Goal: Transaction & Acquisition: Purchase product/service

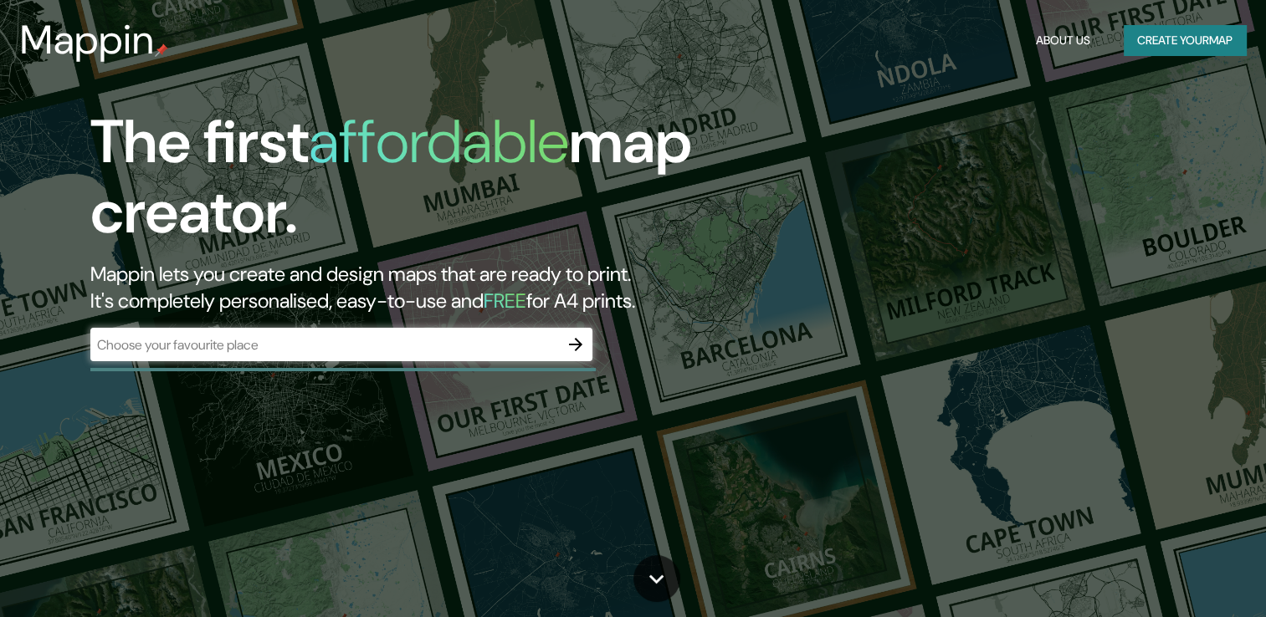
click at [303, 360] on div "​" at bounding box center [341, 344] width 502 height 33
click at [574, 346] on icon "button" at bounding box center [576, 345] width 20 height 20
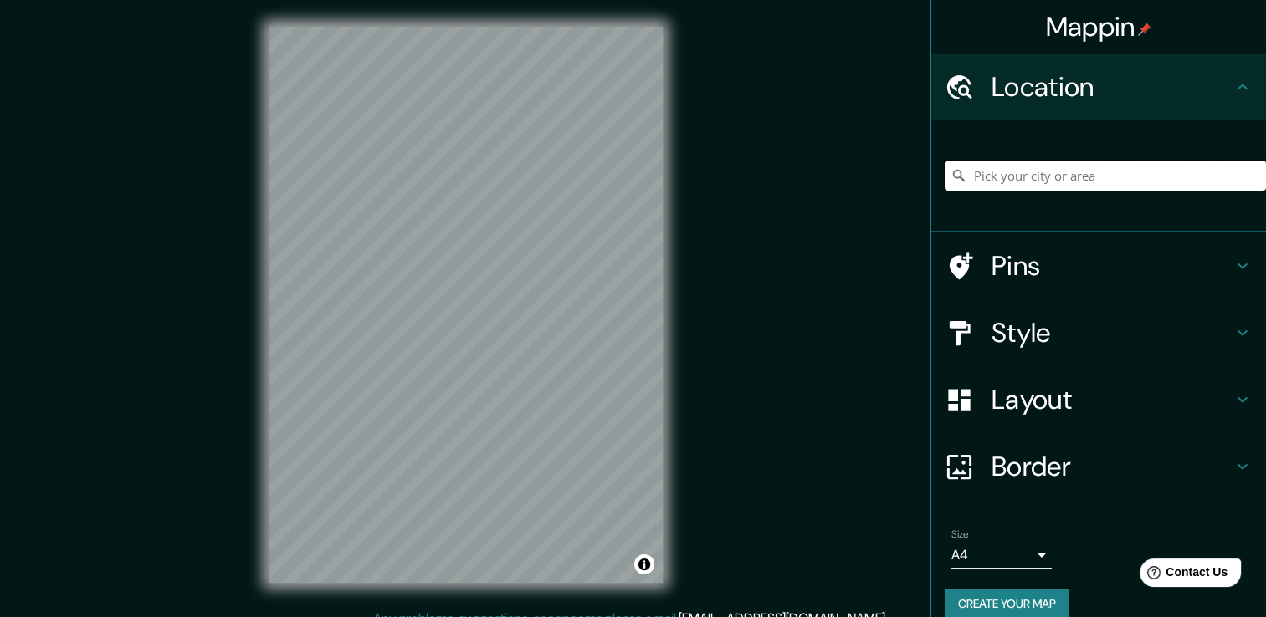
click at [1009, 181] on input "Pick your city or area" at bounding box center [1105, 176] width 321 height 30
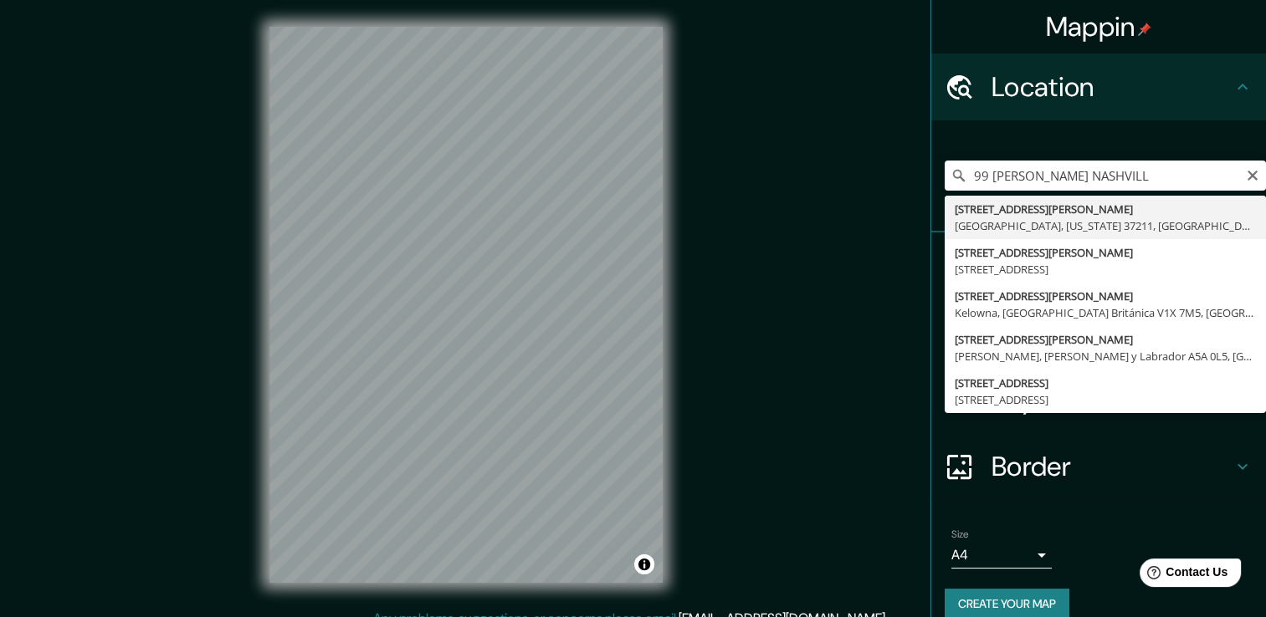
type input "[STREET_ADDRESS][PERSON_NAME][US_STATE]"
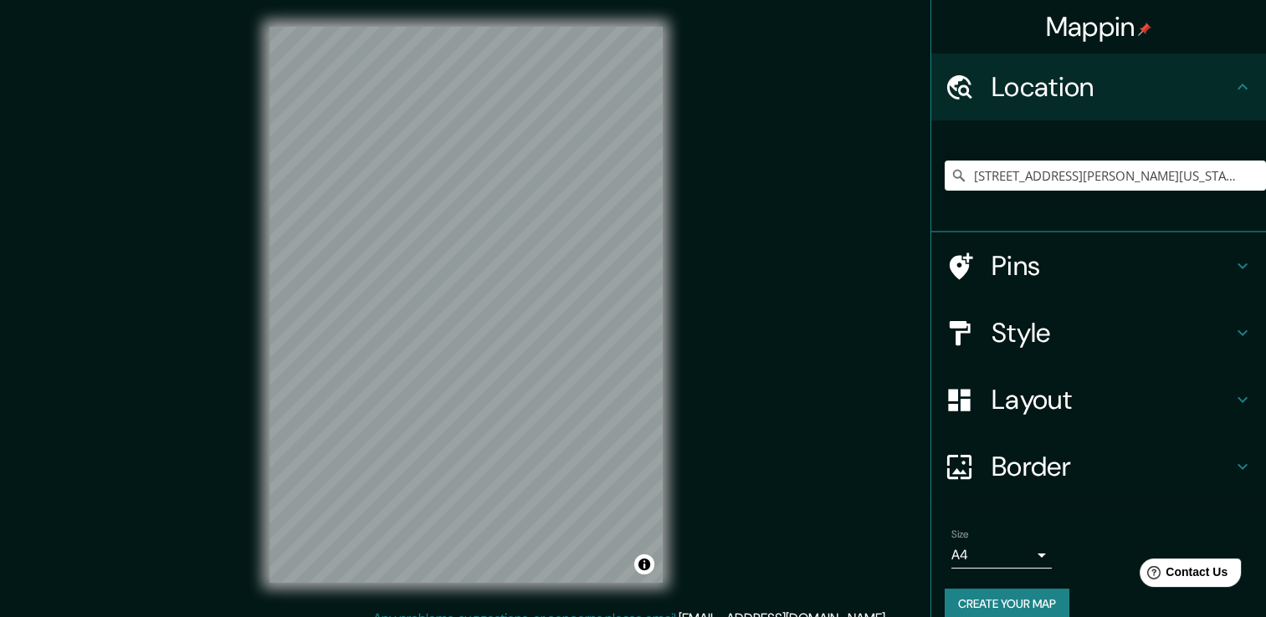
click at [1121, 276] on h4 "Pins" at bounding box center [1111, 265] width 241 height 33
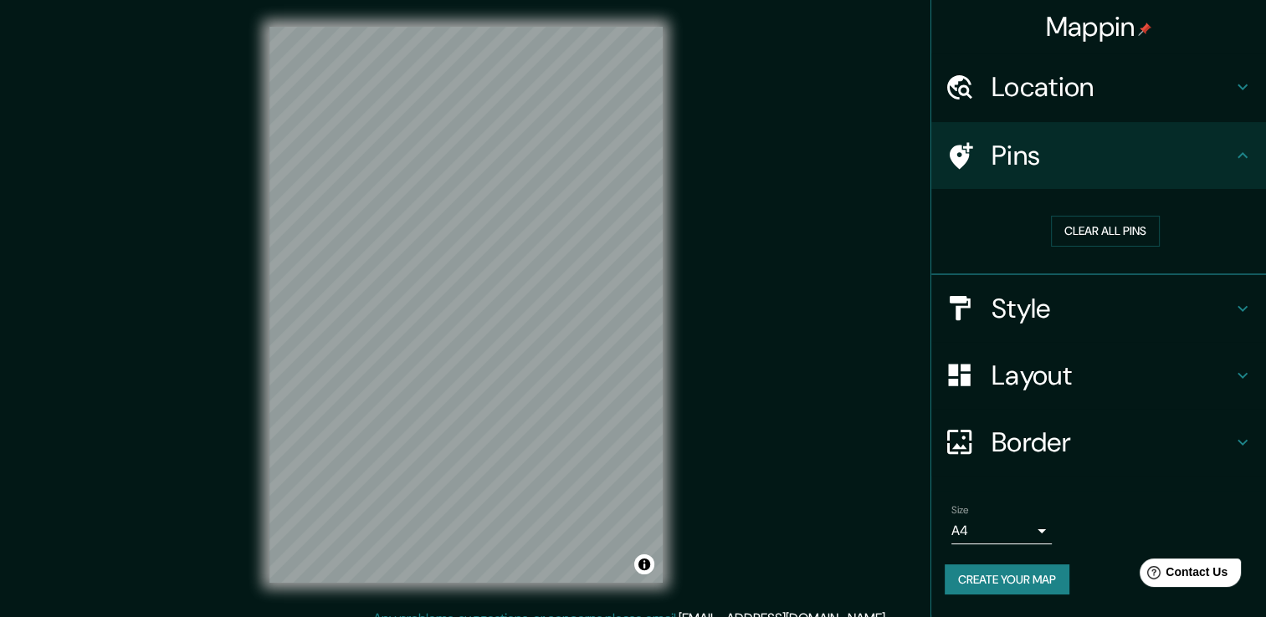
click at [1129, 314] on h4 "Style" at bounding box center [1111, 308] width 241 height 33
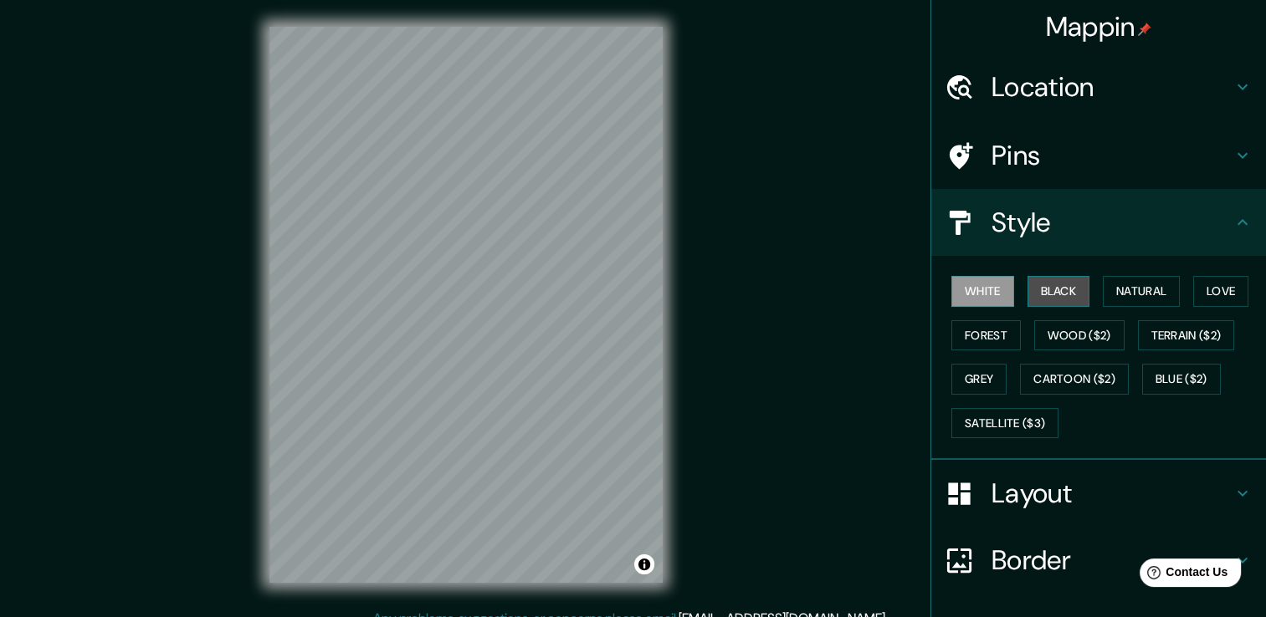
click at [1046, 300] on button "Black" at bounding box center [1058, 291] width 63 height 31
click at [966, 279] on button "White" at bounding box center [982, 291] width 63 height 31
click at [1159, 286] on button "Natural" at bounding box center [1141, 291] width 77 height 31
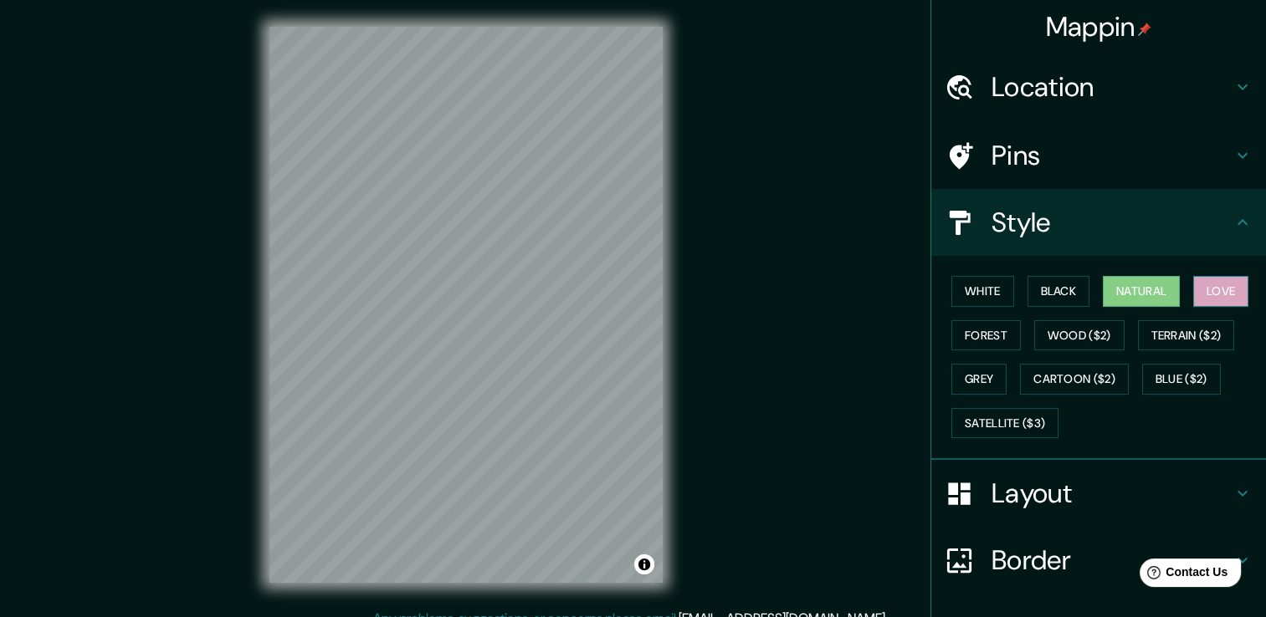
click at [1223, 289] on button "Love" at bounding box center [1220, 291] width 55 height 31
click at [963, 334] on button "Forest" at bounding box center [985, 335] width 69 height 31
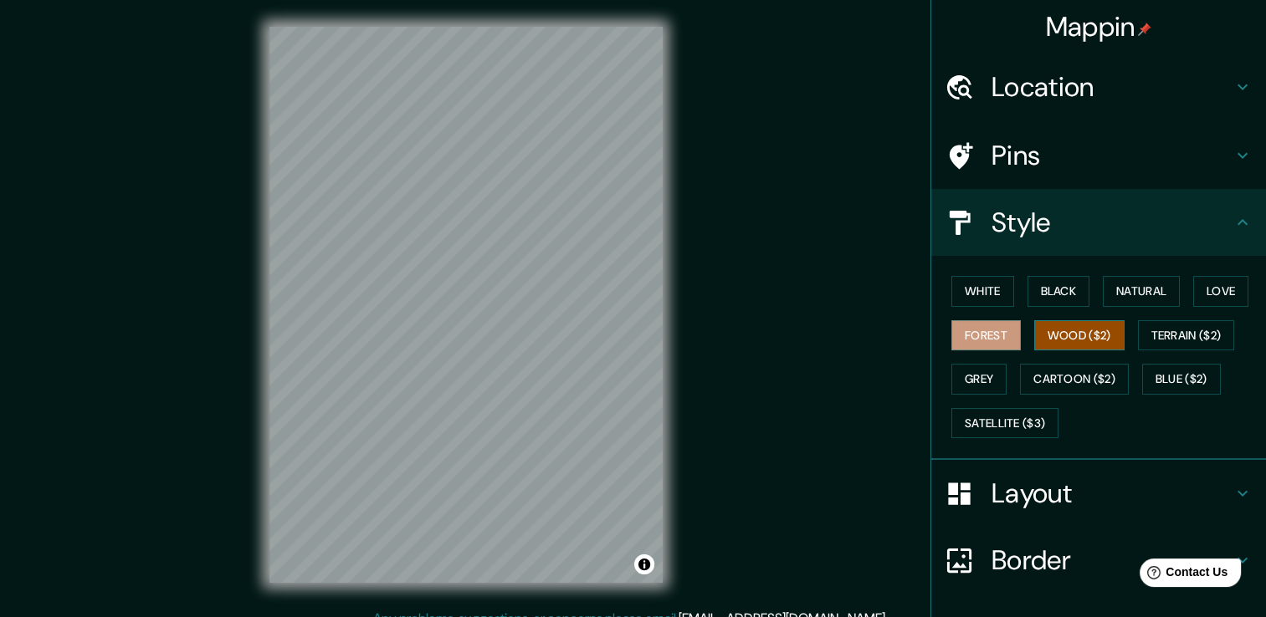
click at [1078, 340] on button "Wood ($2)" at bounding box center [1079, 335] width 90 height 31
click at [1169, 330] on button "Terrain ($2)" at bounding box center [1186, 335] width 97 height 31
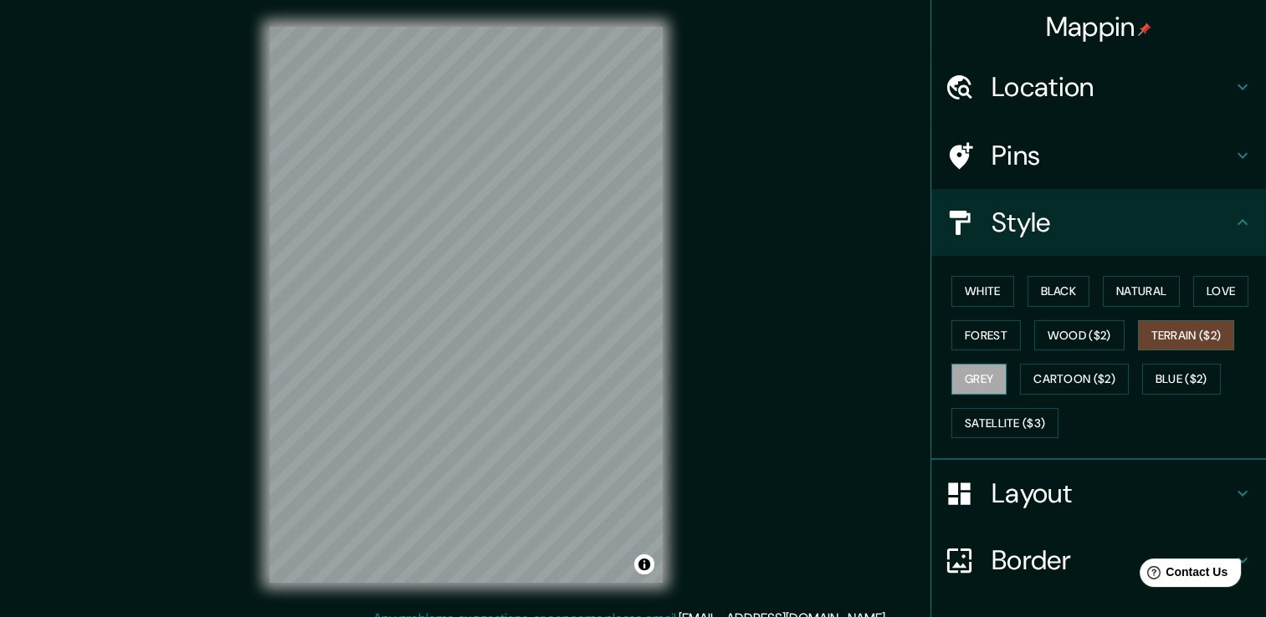
click at [976, 368] on button "Grey" at bounding box center [978, 379] width 55 height 31
click at [1050, 376] on button "Cartoon ($2)" at bounding box center [1074, 379] width 109 height 31
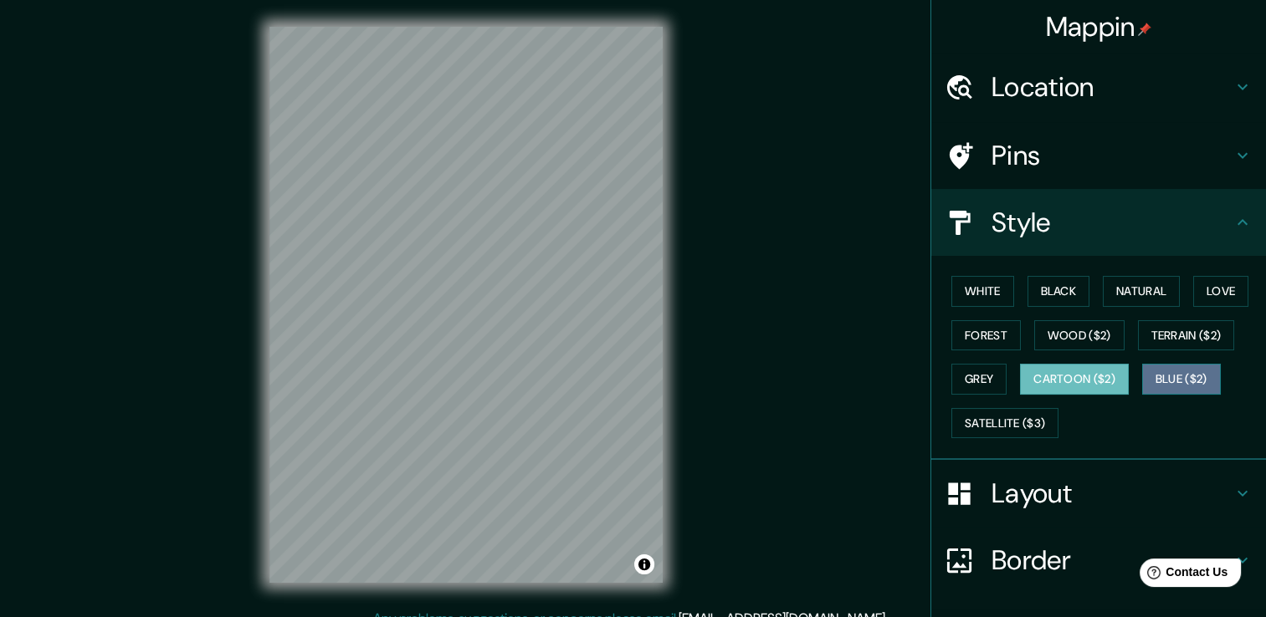
click at [1171, 371] on button "Blue ($2)" at bounding box center [1181, 379] width 79 height 31
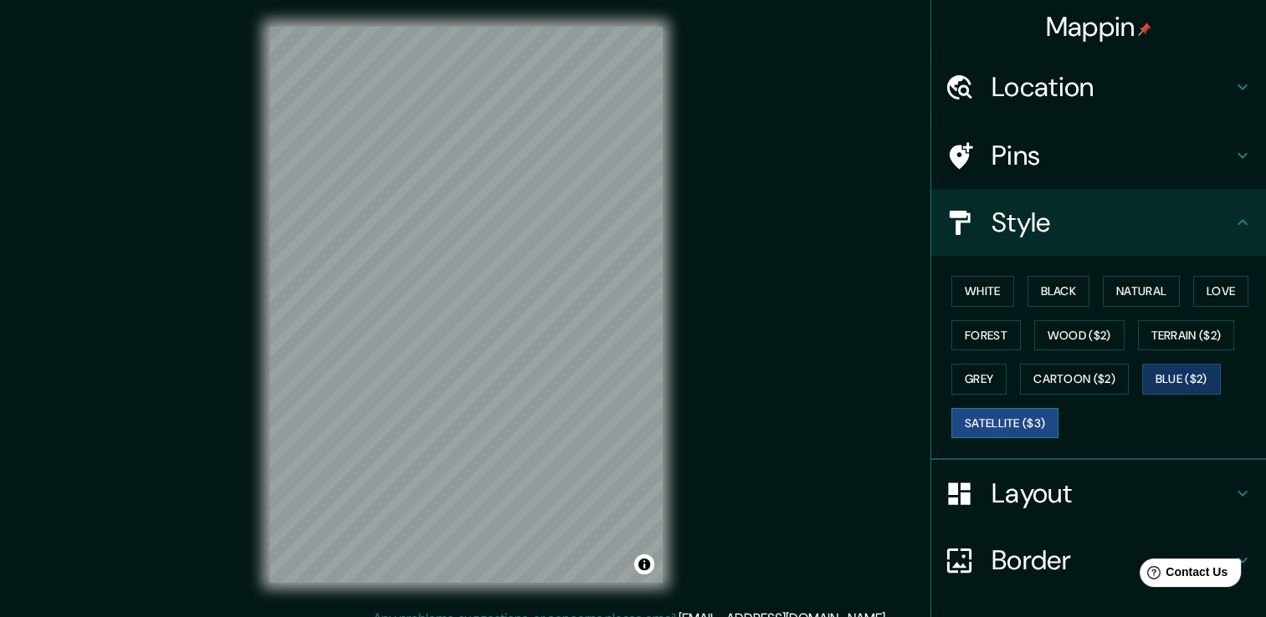
click at [1015, 426] on button "Satellite ($3)" at bounding box center [1004, 423] width 107 height 31
click at [1041, 294] on button "Black" at bounding box center [1058, 291] width 63 height 31
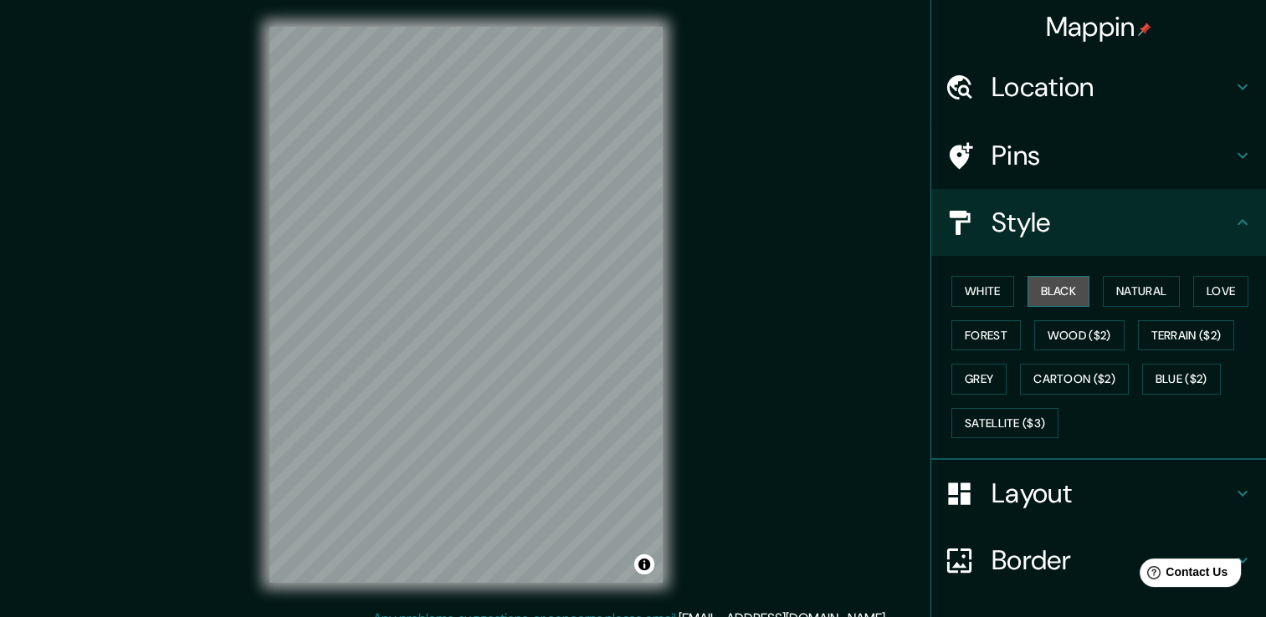
click at [1049, 297] on button "Black" at bounding box center [1058, 291] width 63 height 31
click at [1020, 412] on button "Satellite ($3)" at bounding box center [1004, 423] width 107 height 31
click at [1026, 402] on div "White Black Natural Love Forest Wood ($2) Terrain ($2) Grey Cartoon ($2) Blue (…" at bounding box center [1105, 357] width 321 height 176
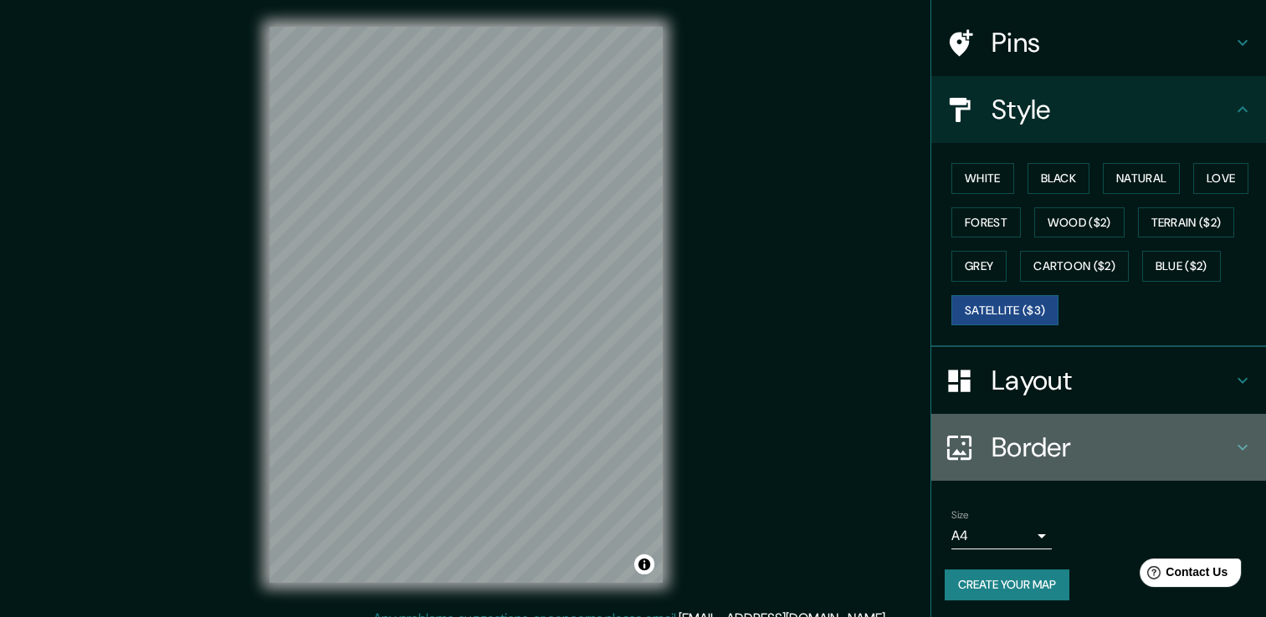
click at [1234, 453] on icon at bounding box center [1242, 448] width 20 height 20
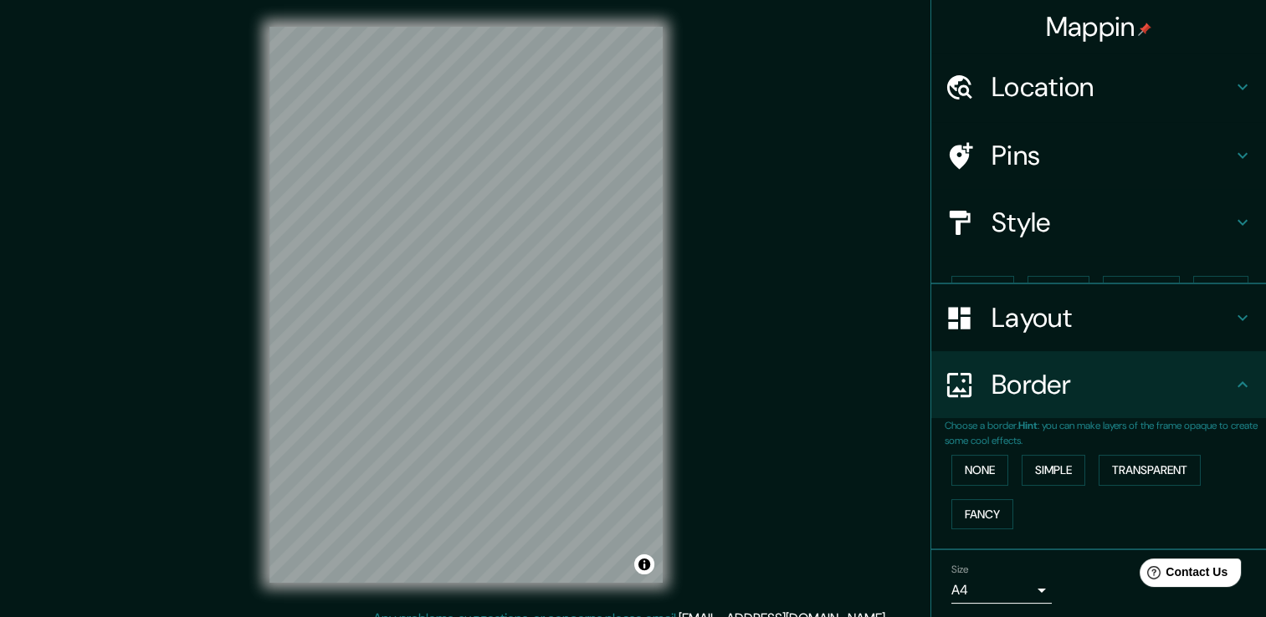
scroll to position [28, 0]
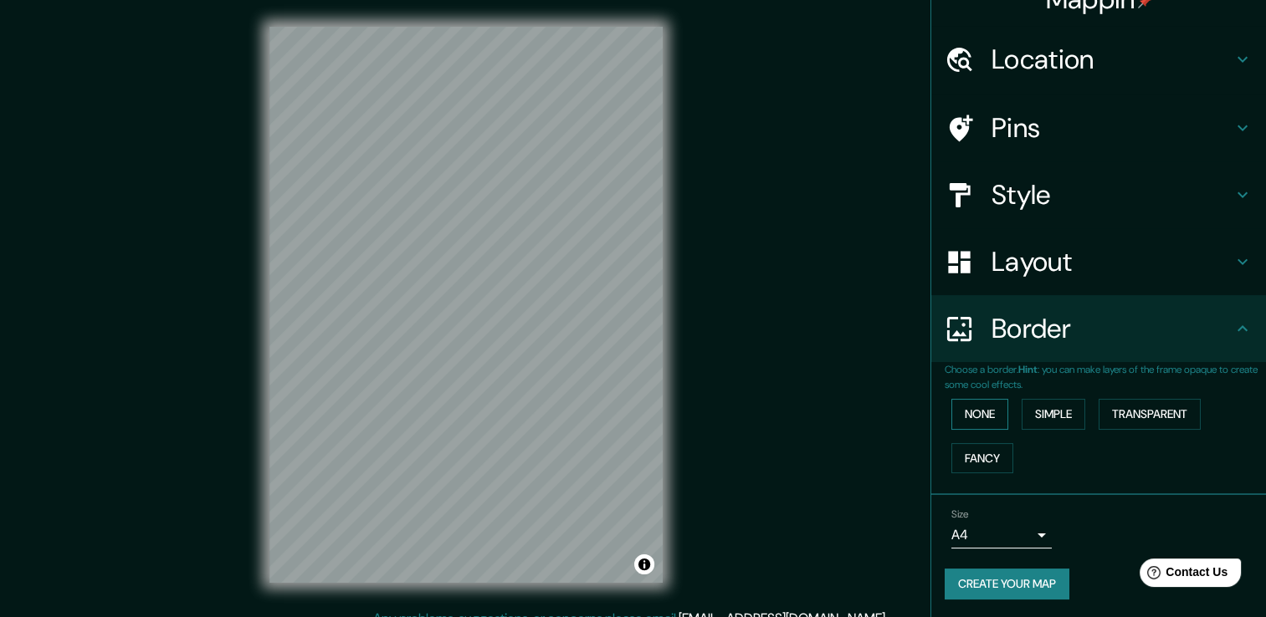
click at [975, 414] on button "None" at bounding box center [979, 414] width 57 height 31
click at [1032, 417] on button "Simple" at bounding box center [1054, 414] width 64 height 31
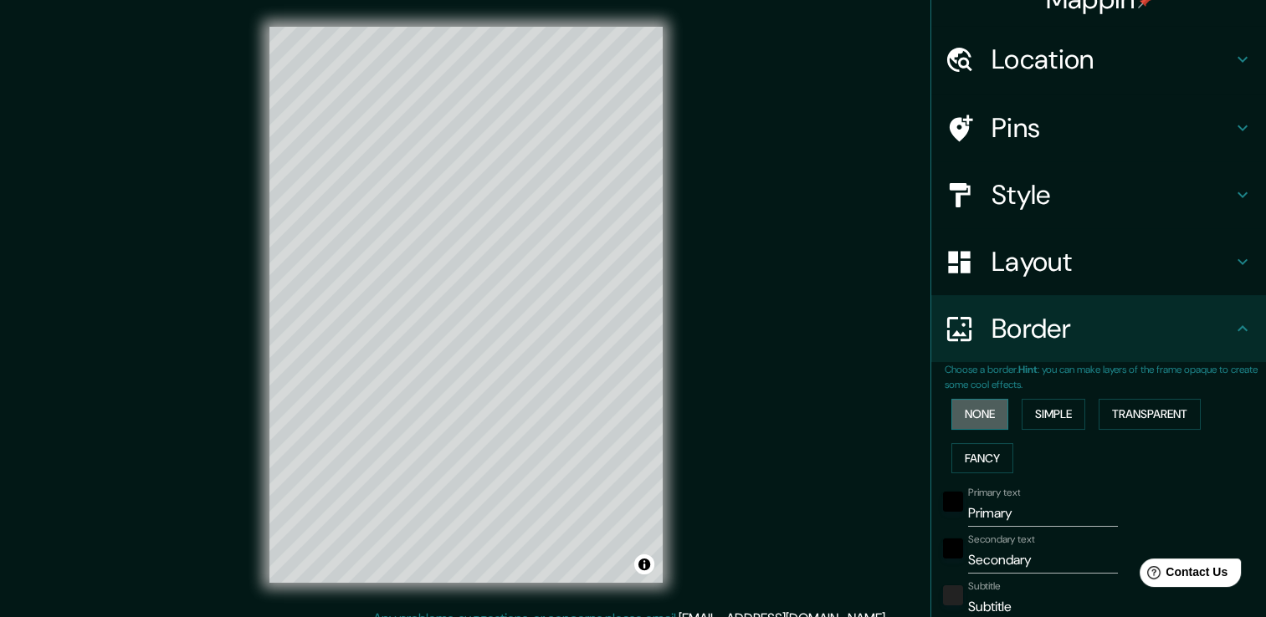
click at [977, 417] on button "None" at bounding box center [979, 414] width 57 height 31
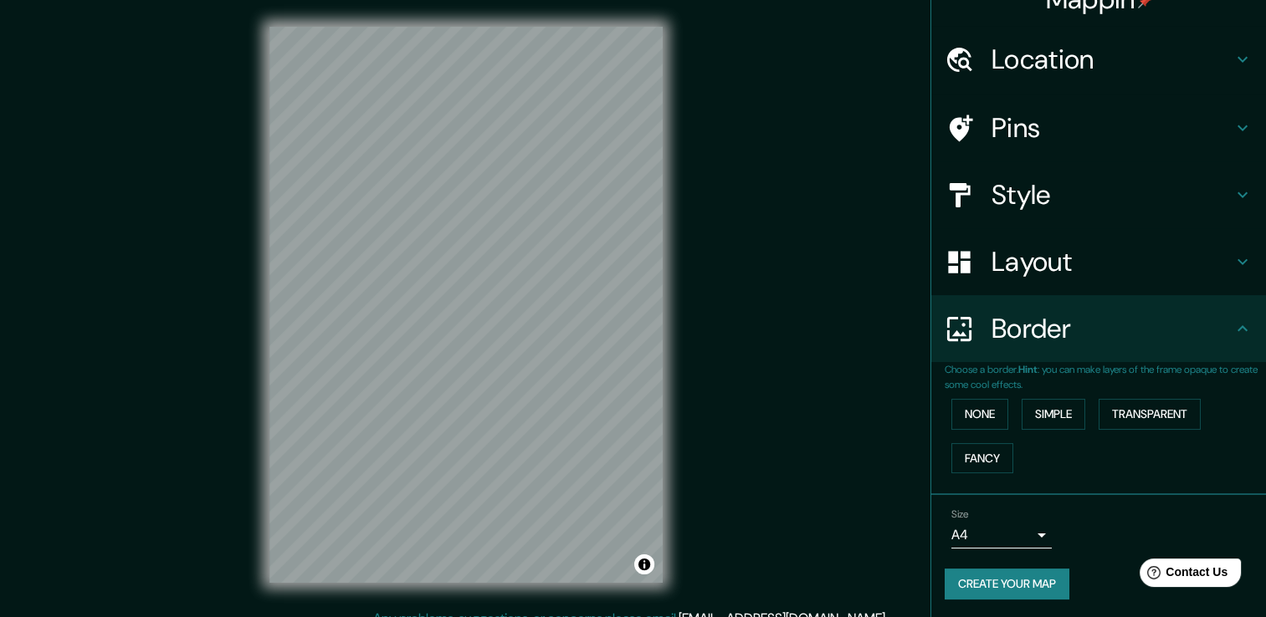
click at [1094, 268] on h4 "Layout" at bounding box center [1111, 261] width 241 height 33
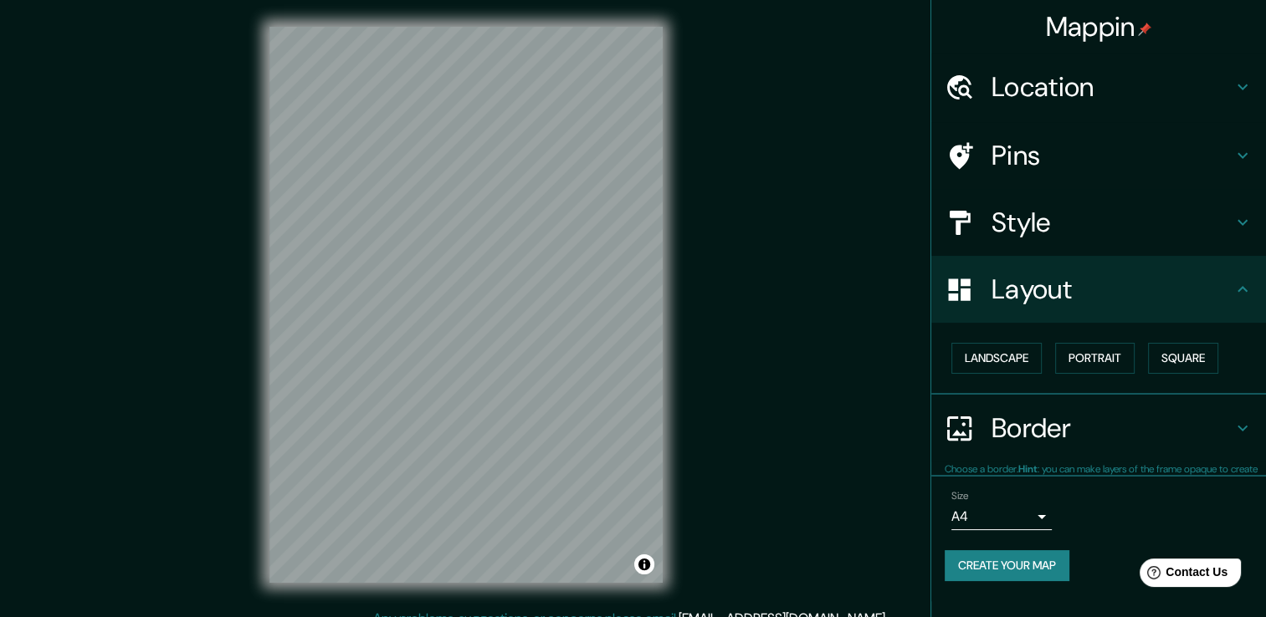
scroll to position [0, 0]
drag, startPoint x: 1009, startPoint y: 357, endPoint x: 1042, endPoint y: 358, distance: 32.6
click at [1009, 358] on button "Landscape" at bounding box center [996, 358] width 90 height 31
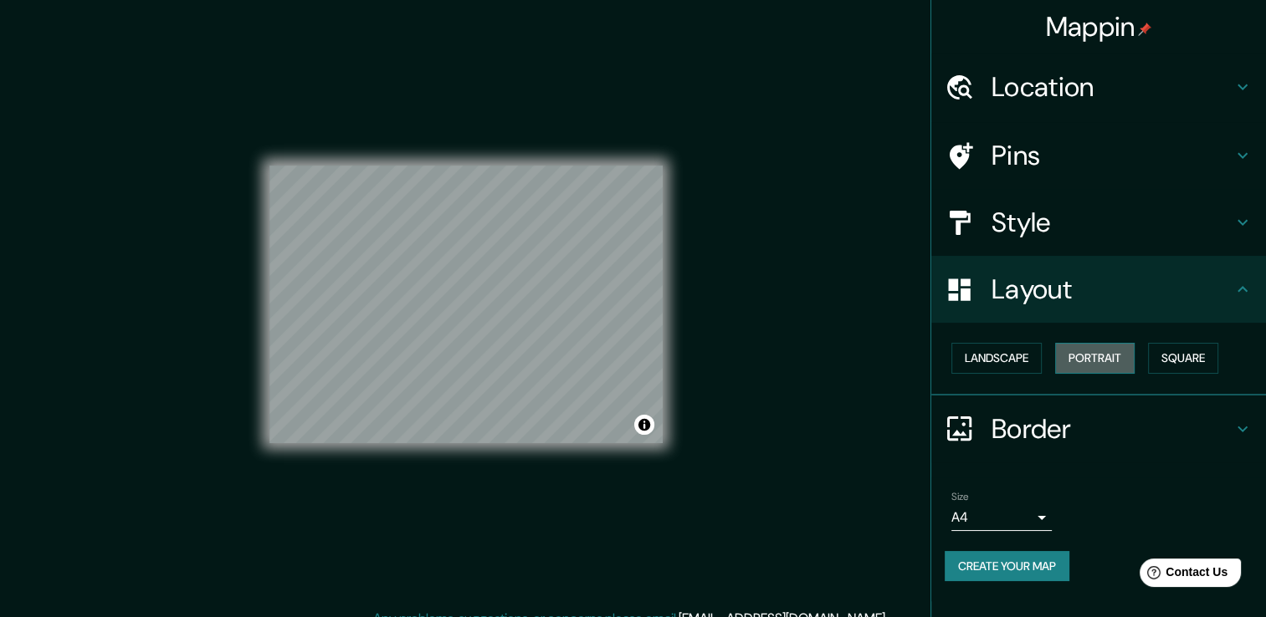
click at [1089, 353] on button "Portrait" at bounding box center [1094, 358] width 79 height 31
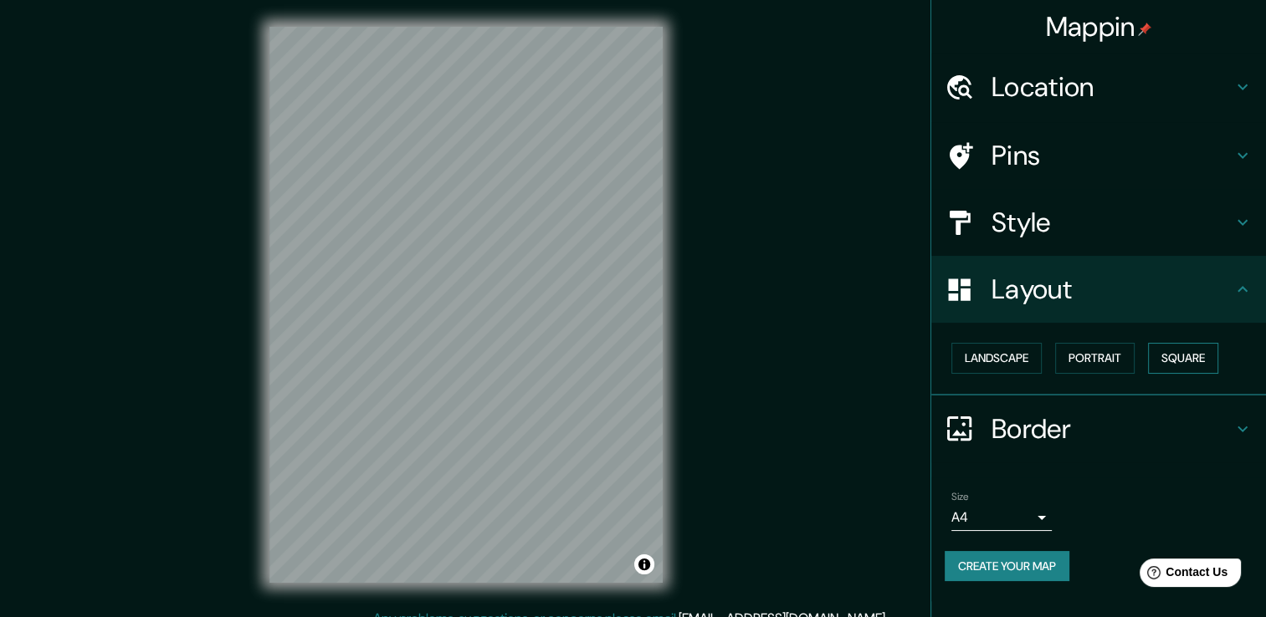
click at [1179, 351] on button "Square" at bounding box center [1183, 358] width 70 height 31
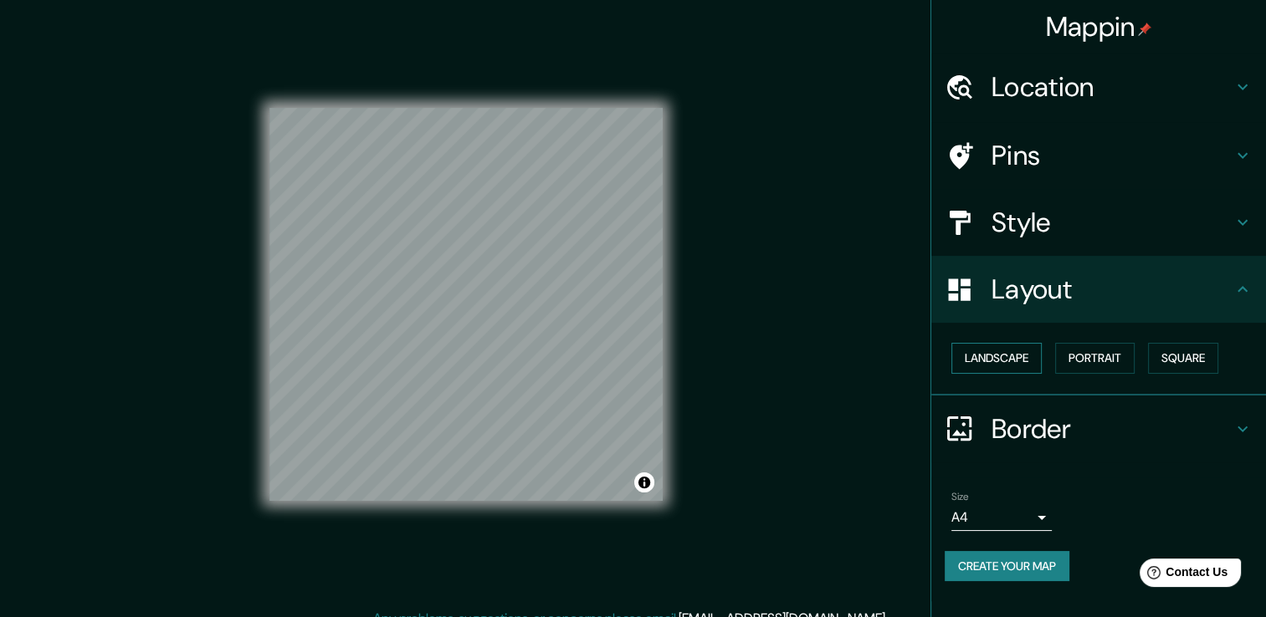
click at [1020, 363] on button "Landscape" at bounding box center [996, 358] width 90 height 31
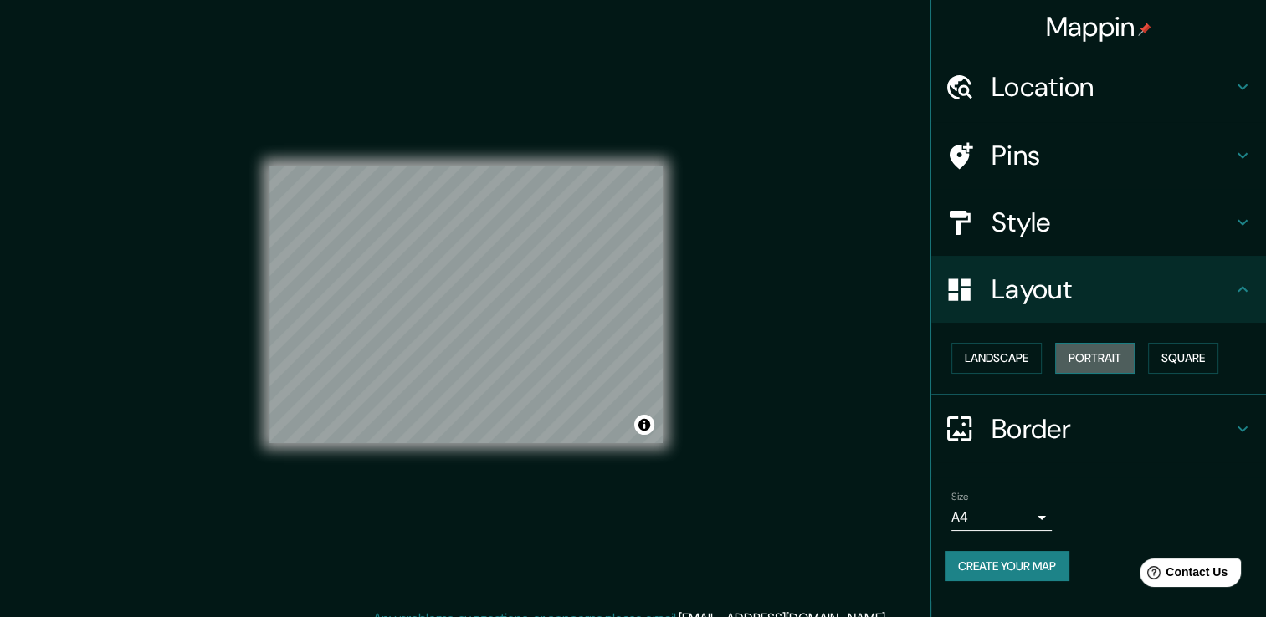
click at [1118, 356] on button "Portrait" at bounding box center [1094, 358] width 79 height 31
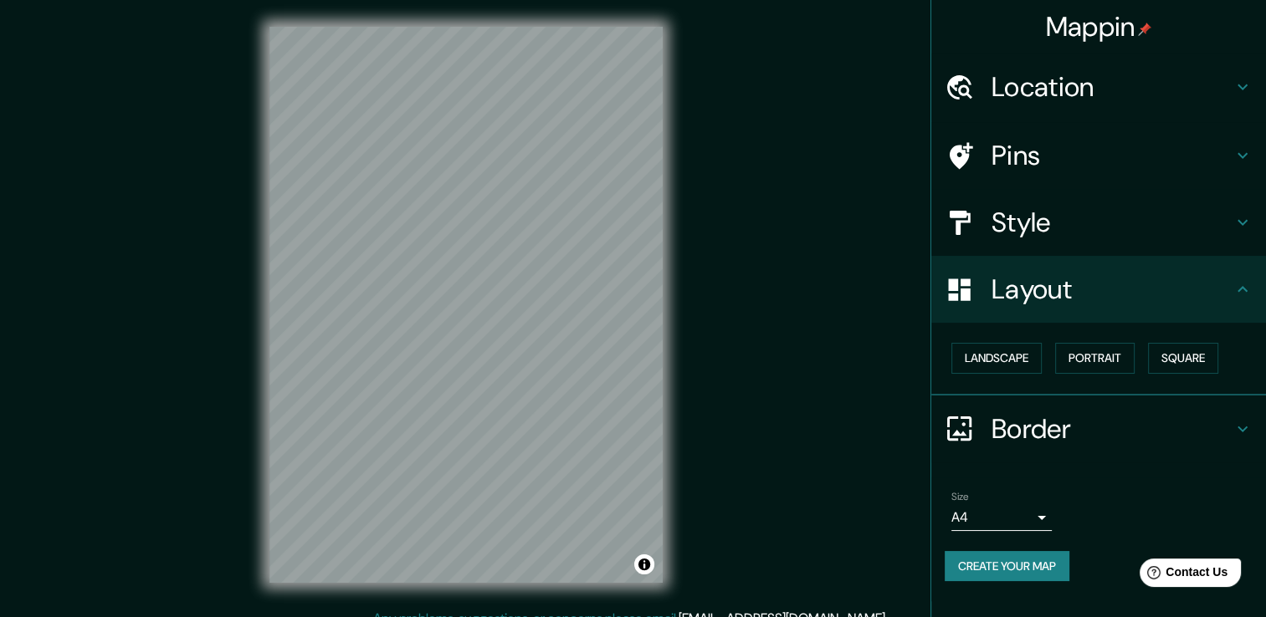
click at [1050, 322] on div "Layout" at bounding box center [1098, 289] width 335 height 67
click at [1034, 213] on h4 "Style" at bounding box center [1111, 222] width 241 height 33
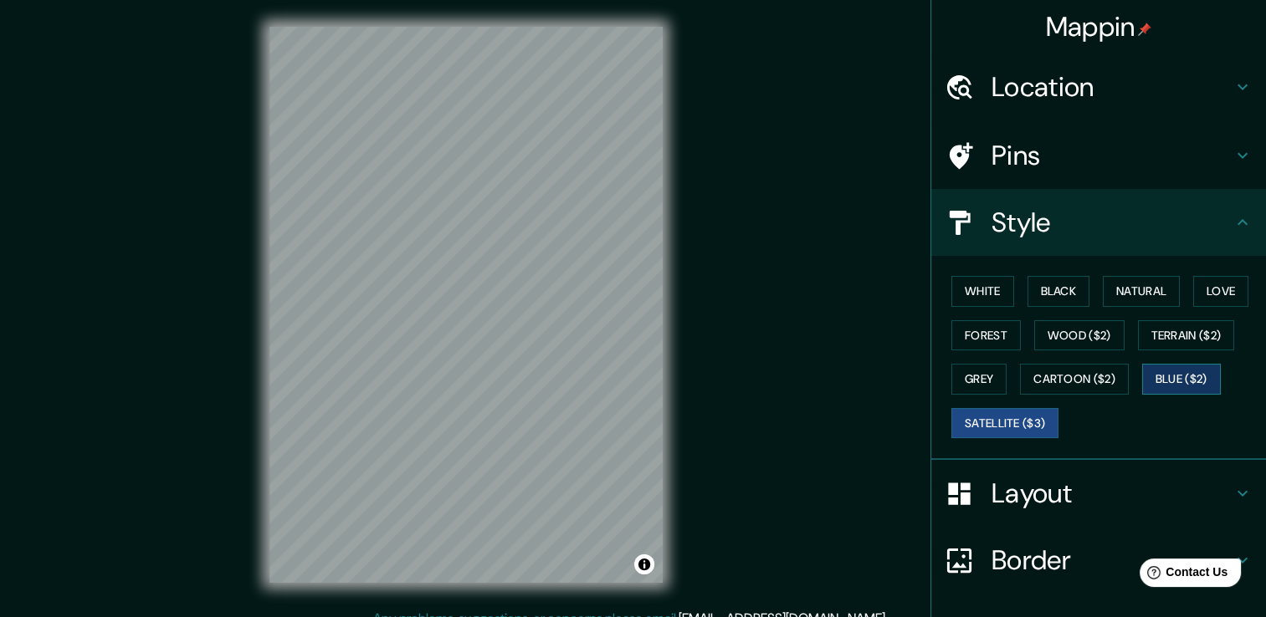
click at [1186, 381] on button "Blue ($2)" at bounding box center [1181, 379] width 79 height 31
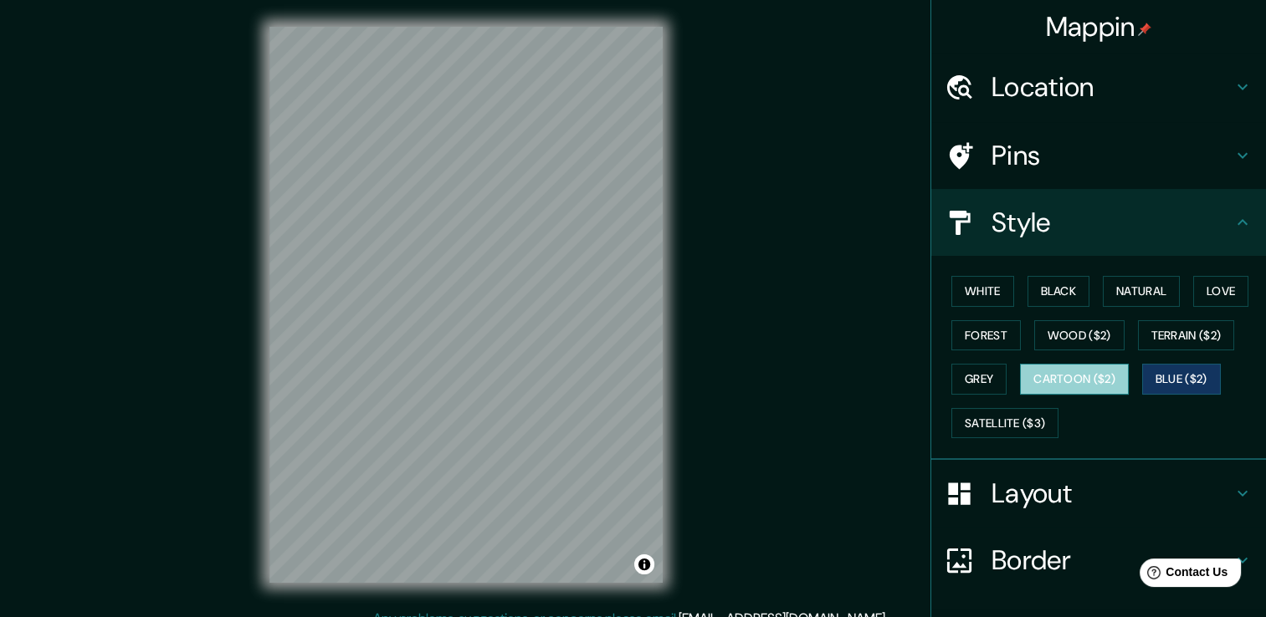
click at [1104, 366] on button "Cartoon ($2)" at bounding box center [1074, 379] width 109 height 31
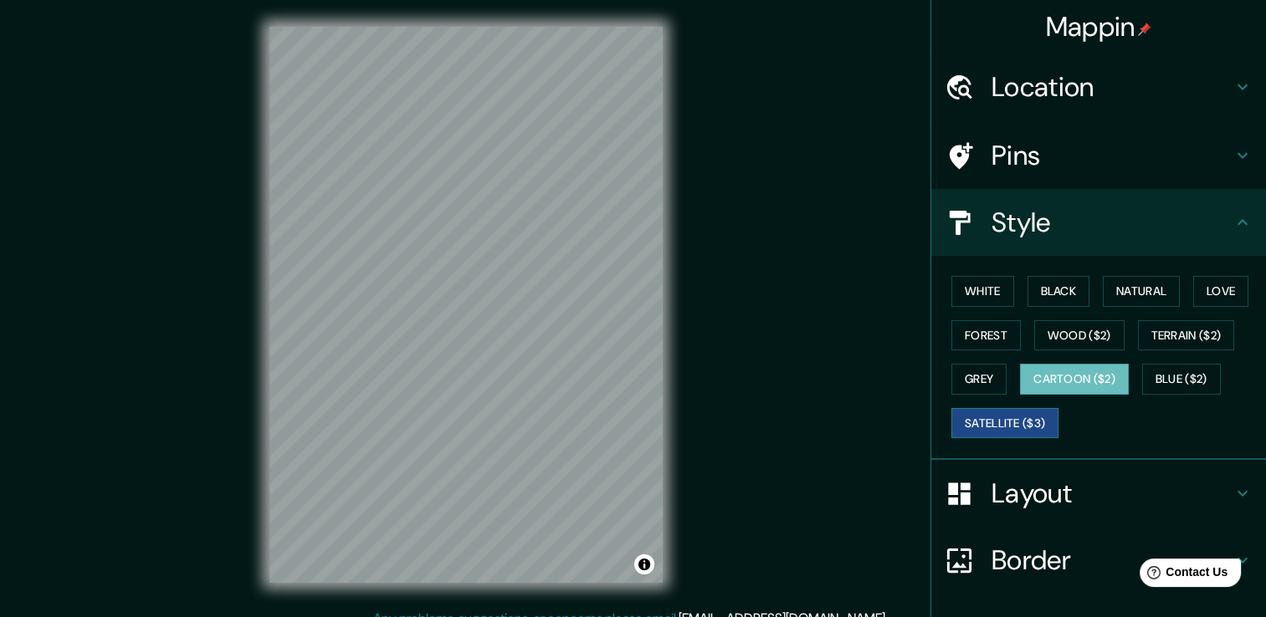
click at [1022, 411] on button "Satellite ($3)" at bounding box center [1004, 423] width 107 height 31
click at [954, 371] on button "Grey" at bounding box center [978, 379] width 55 height 31
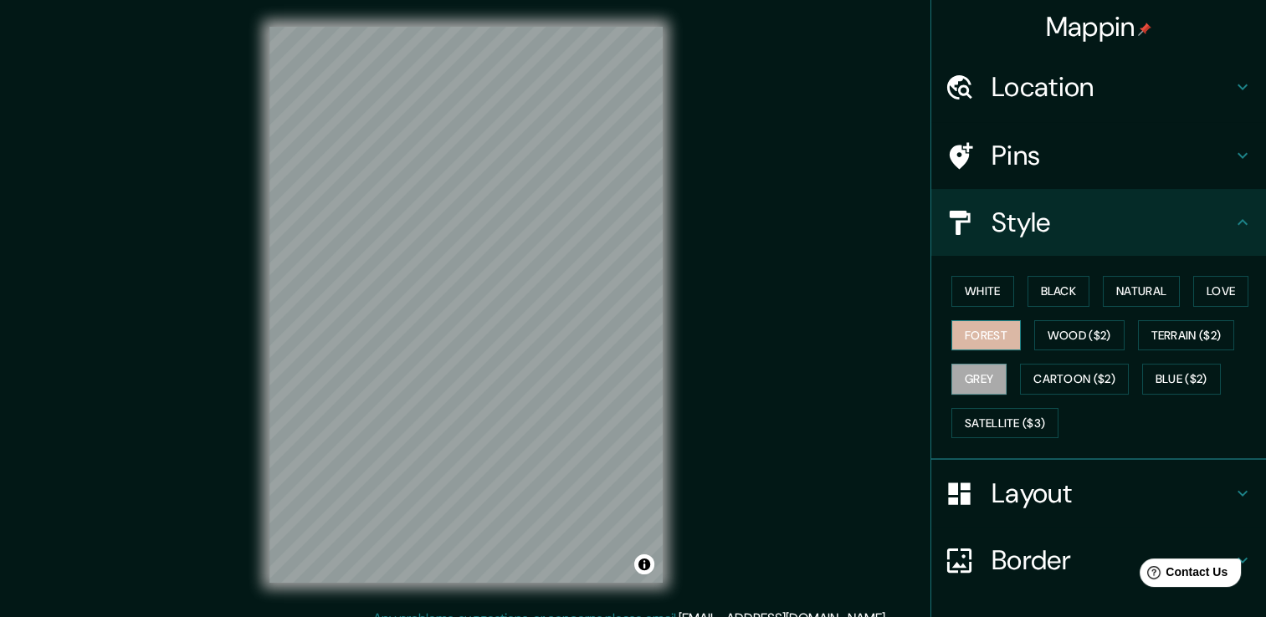
click at [965, 342] on button "Forest" at bounding box center [985, 335] width 69 height 31
click at [977, 285] on button "White" at bounding box center [982, 291] width 63 height 31
click at [693, 249] on div "Mappin Location [STREET_ADDRESS][PERSON_NAME][US_STATE] Pins Style White Black …" at bounding box center [633, 318] width 1266 height 636
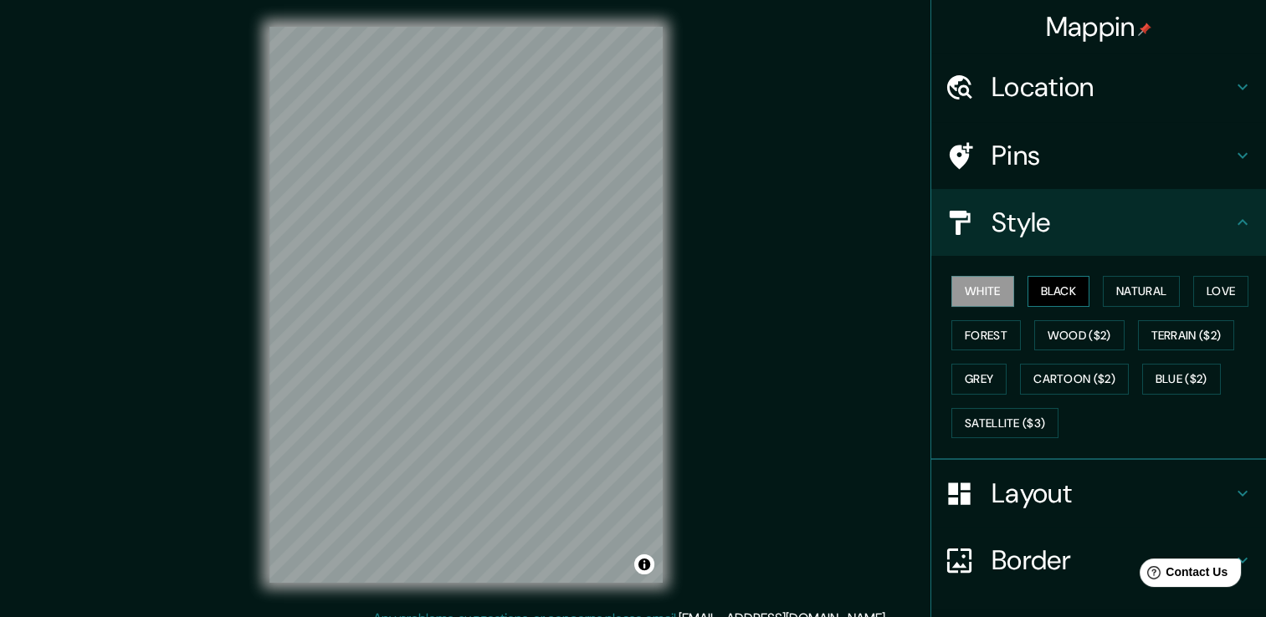
click at [1046, 289] on button "Black" at bounding box center [1058, 291] width 63 height 31
click at [1122, 284] on button "Natural" at bounding box center [1141, 291] width 77 height 31
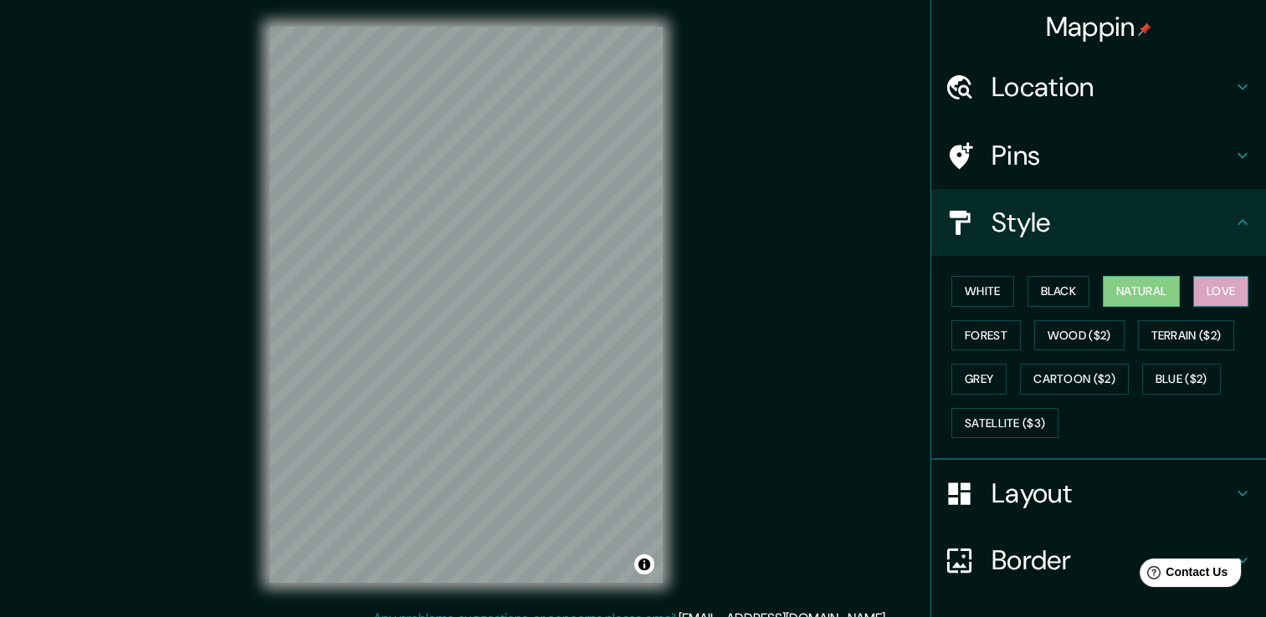
click at [1196, 304] on button "Love" at bounding box center [1220, 291] width 55 height 31
drag, startPoint x: 1019, startPoint y: 413, endPoint x: 1242, endPoint y: 404, distance: 222.7
click at [1019, 412] on button "Satellite ($3)" at bounding box center [1004, 423] width 107 height 31
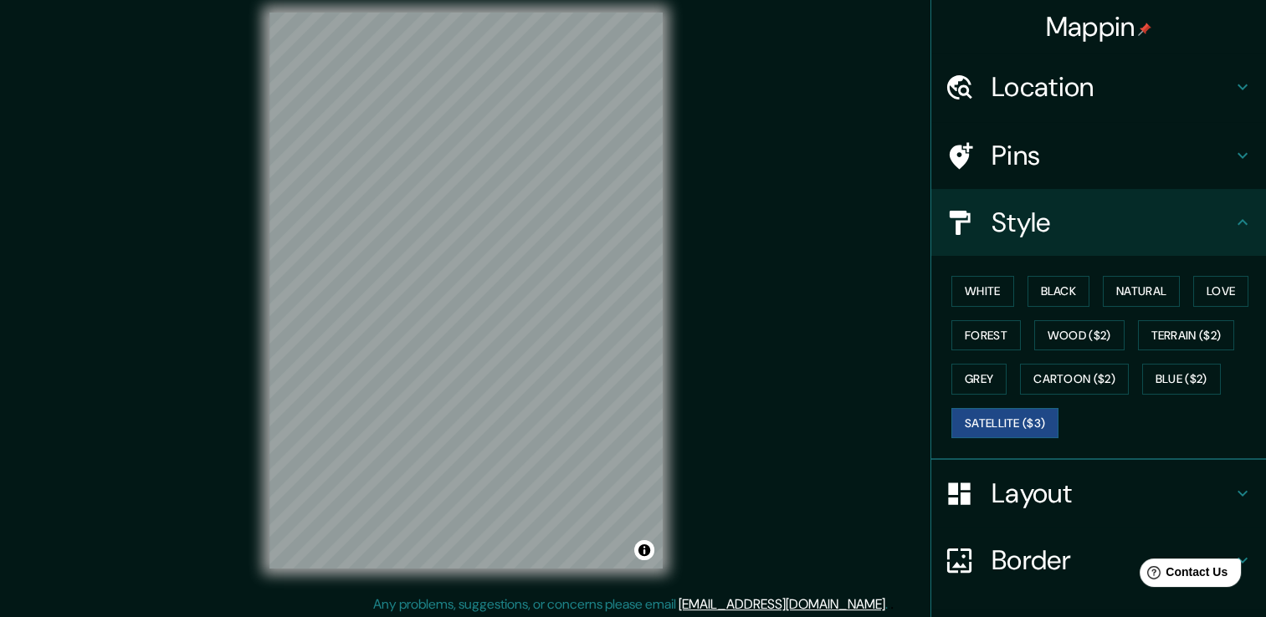
scroll to position [18, 0]
